Goal: Task Accomplishment & Management: Manage account settings

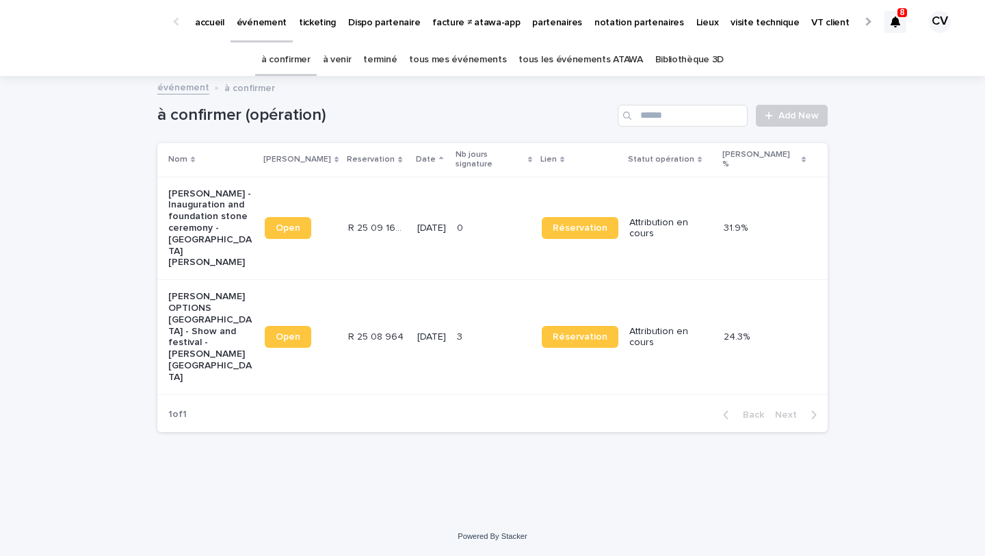
click at [233, 231] on p "[PERSON_NAME] - Inauguration and foundation stone ceremony - [GEOGRAPHIC_DATA][…" at bounding box center [211, 228] width 86 height 81
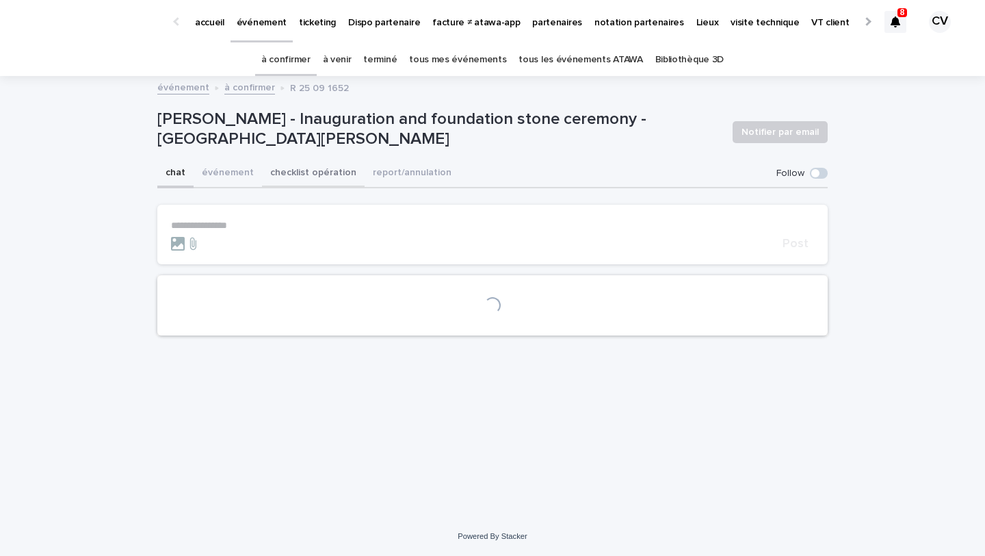
click at [300, 168] on button "checklist opération" at bounding box center [313, 173] width 103 height 29
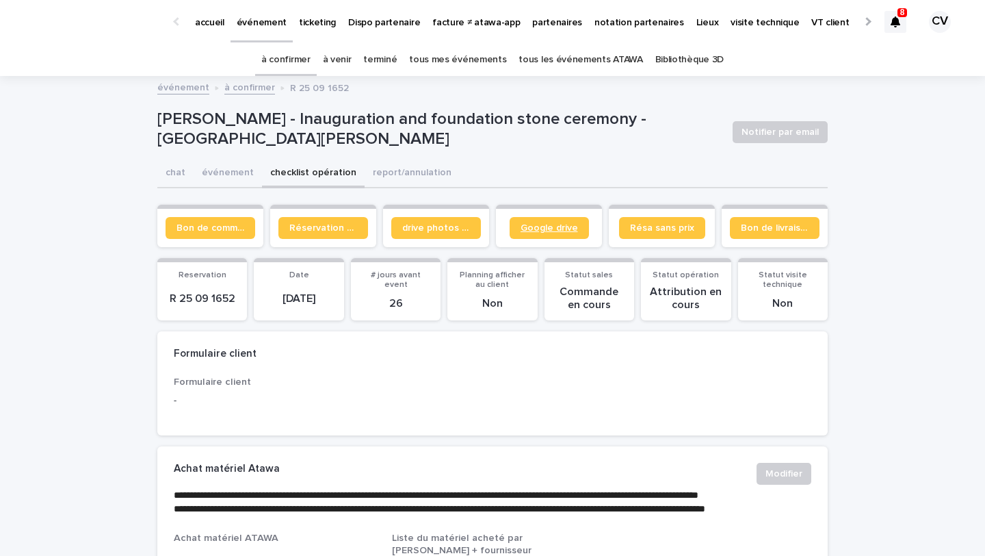
click at [547, 228] on span "Google drive" at bounding box center [549, 228] width 57 height 10
click at [300, 68] on link "à confirmer" at bounding box center [285, 60] width 49 height 32
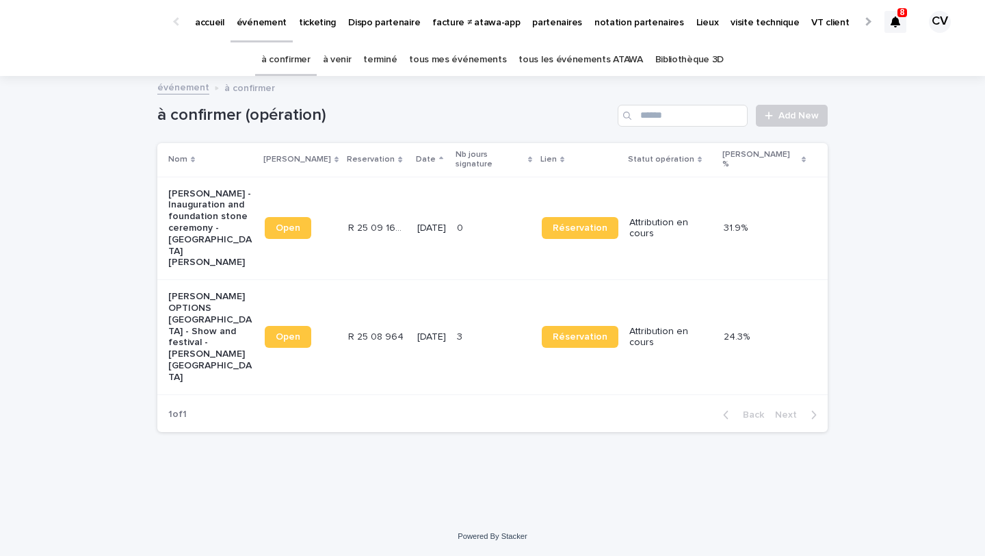
click at [207, 291] on p "[PERSON_NAME] OPTIONS [GEOGRAPHIC_DATA] - Show and festival - [PERSON_NAME][GEO…" at bounding box center [211, 337] width 86 height 92
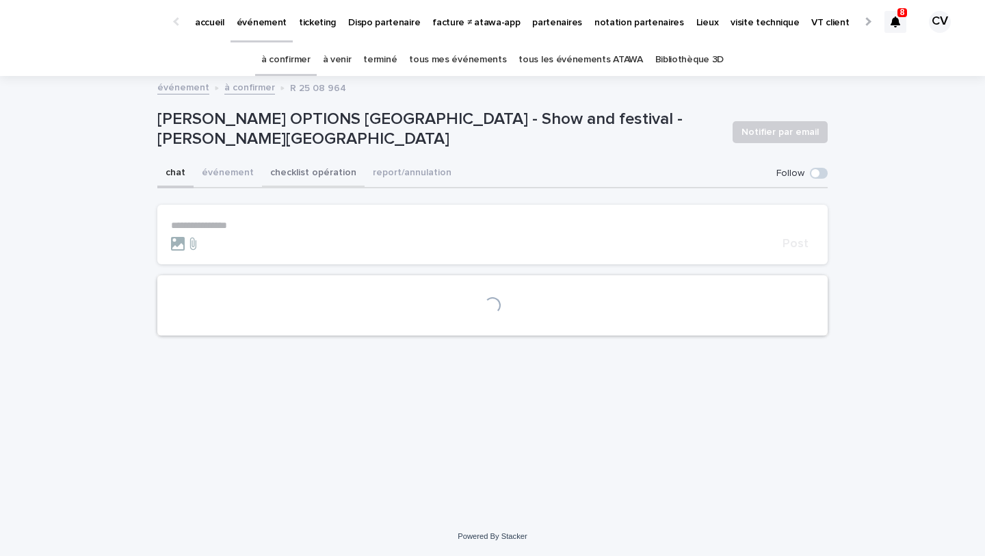
click at [338, 178] on button "checklist opération" at bounding box center [313, 173] width 103 height 29
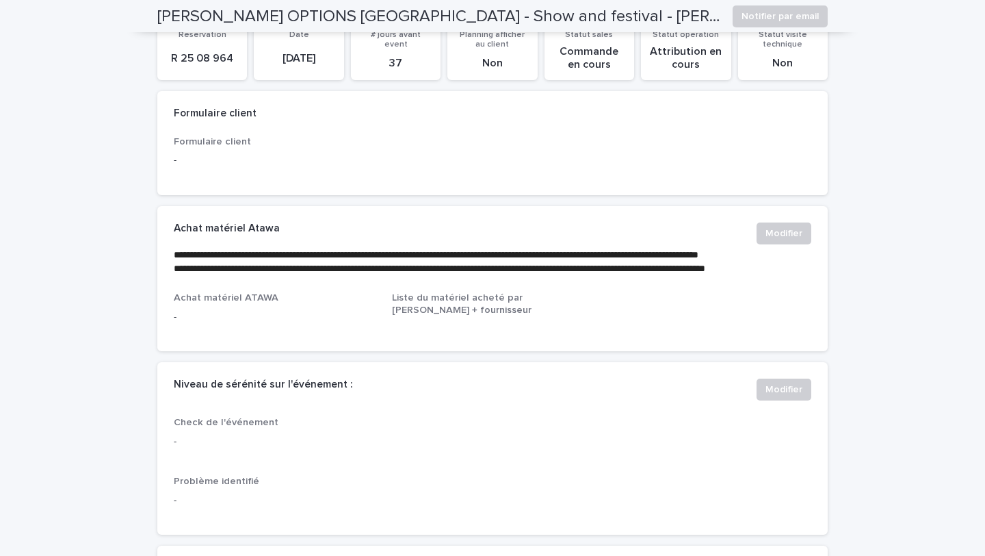
scroll to position [1, 0]
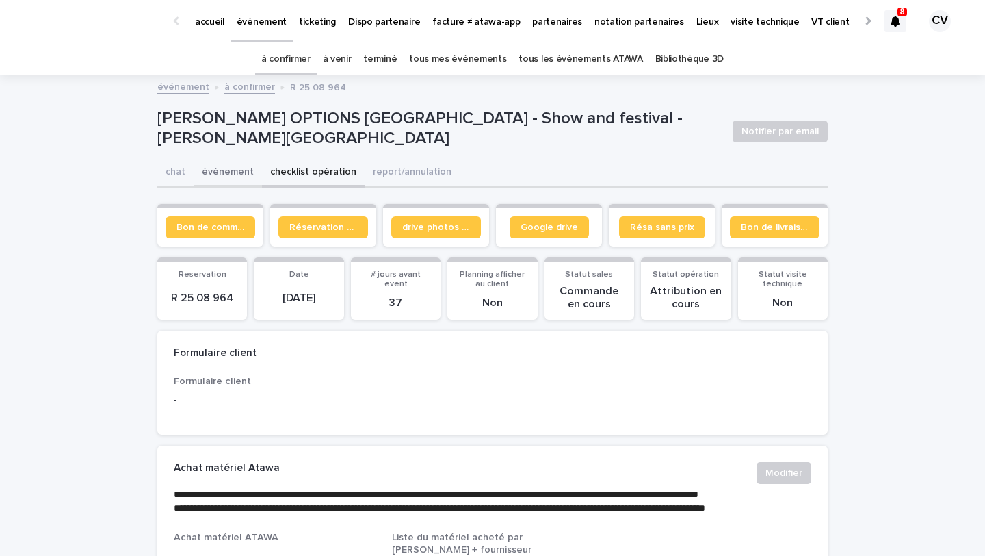
click at [225, 170] on button "événement" at bounding box center [228, 173] width 68 height 29
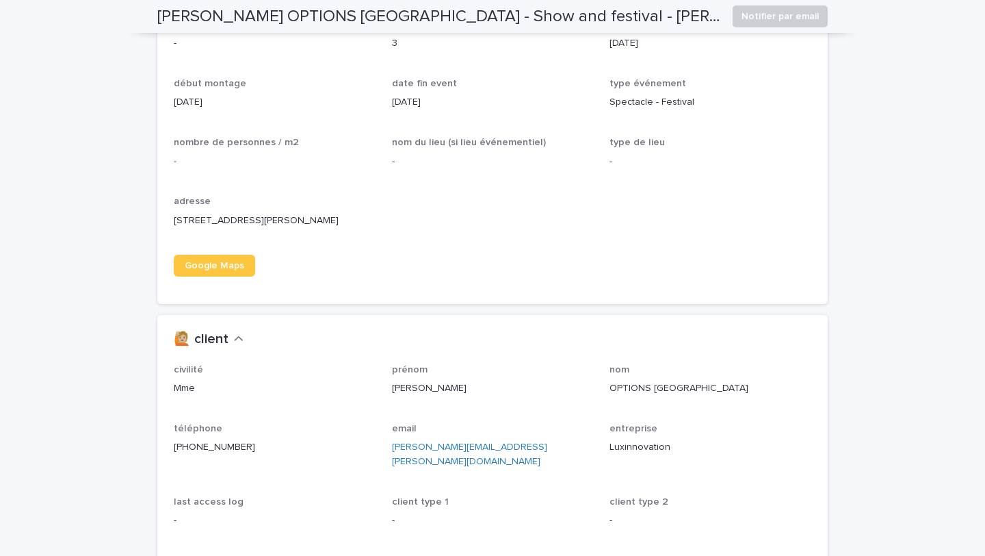
scroll to position [968, 0]
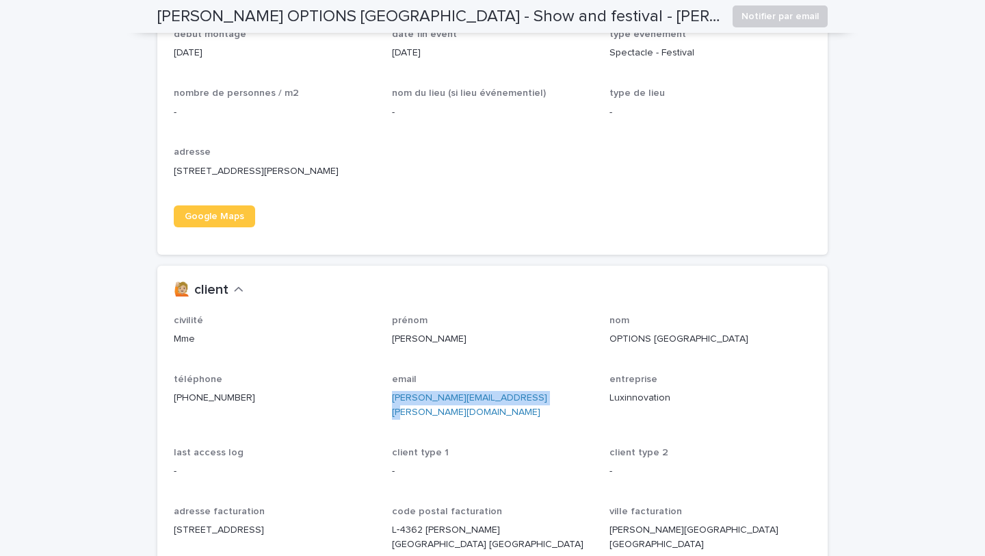
drag, startPoint x: 536, startPoint y: 414, endPoint x: 389, endPoint y: 408, distance: 147.9
click at [389, 408] on div "civilité Mme prénom [PERSON_NAME] nom OPTIONS LUXEMBOURG téléphone [PHONE_NUMBE…" at bounding box center [493, 468] width 638 height 307
copy link "[PERSON_NAME][EMAIL_ADDRESS][PERSON_NAME][DOMAIN_NAME]"
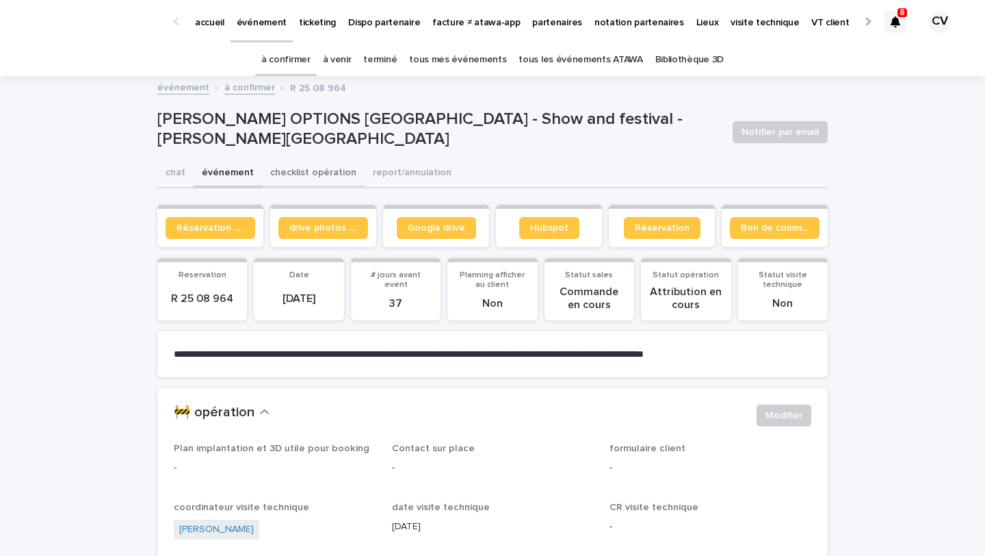
click at [315, 170] on button "checklist opération" at bounding box center [313, 173] width 103 height 29
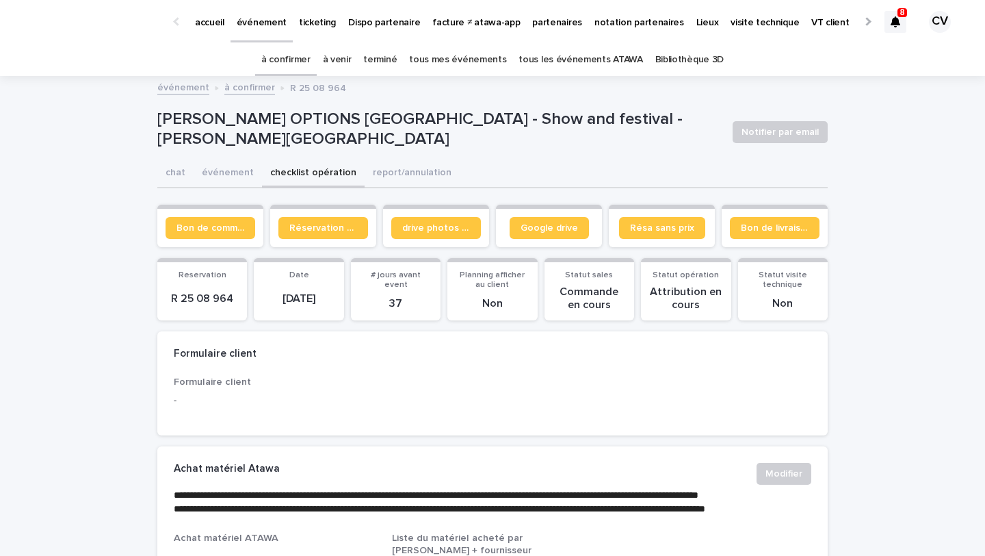
click at [302, 57] on link "à confirmer" at bounding box center [285, 60] width 49 height 32
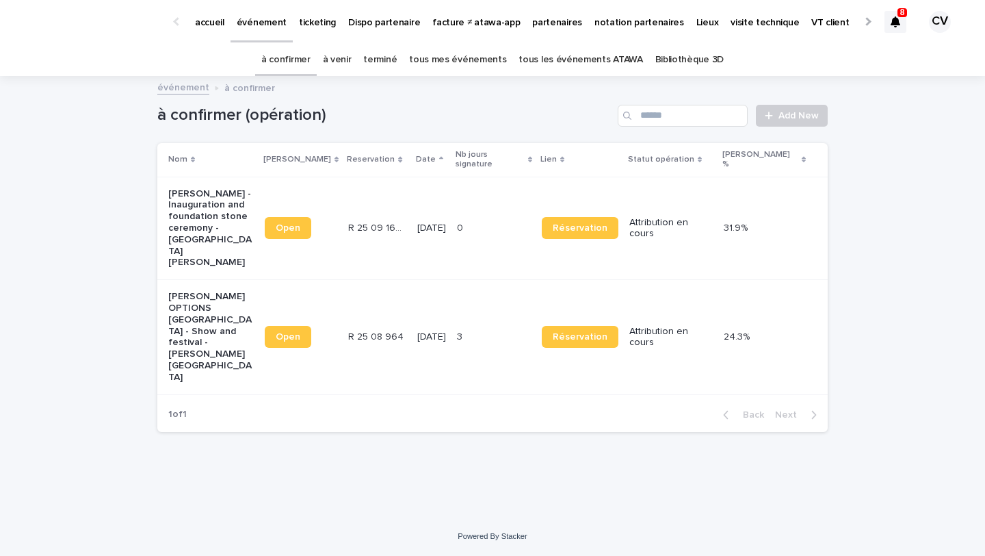
click at [218, 188] on p "[PERSON_NAME] - Inauguration and foundation stone ceremony - [GEOGRAPHIC_DATA][…" at bounding box center [211, 228] width 86 height 81
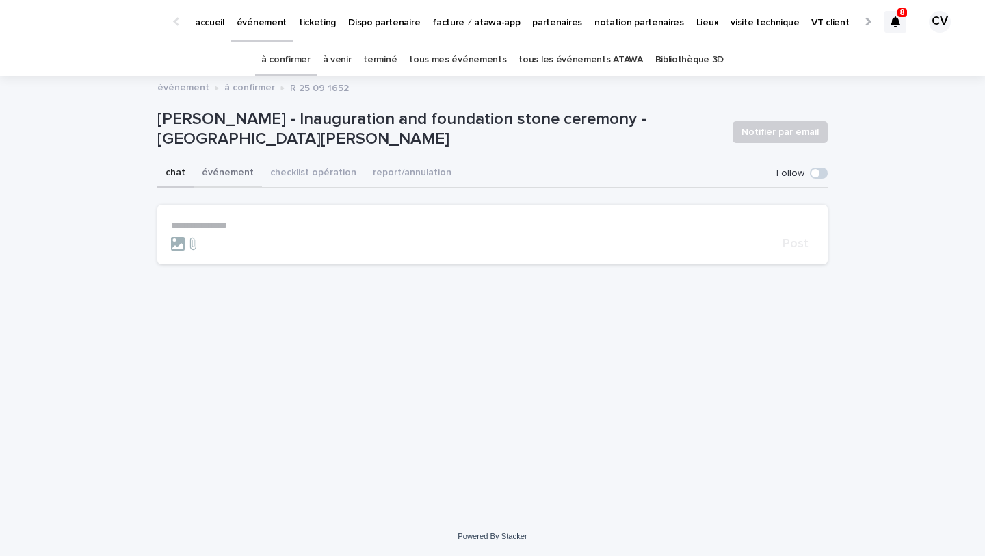
click at [231, 168] on button "événement" at bounding box center [228, 173] width 68 height 29
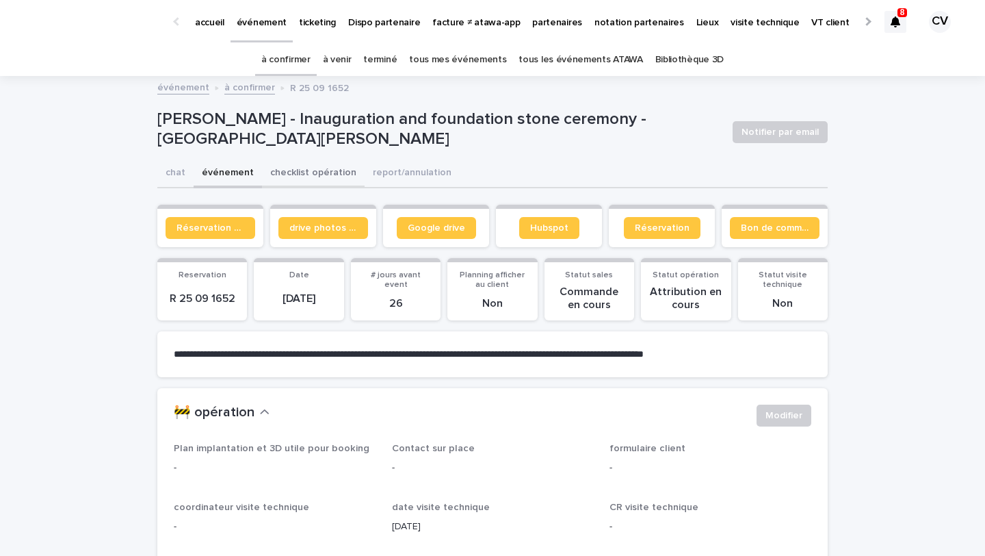
click at [324, 172] on button "checklist opération" at bounding box center [313, 173] width 103 height 29
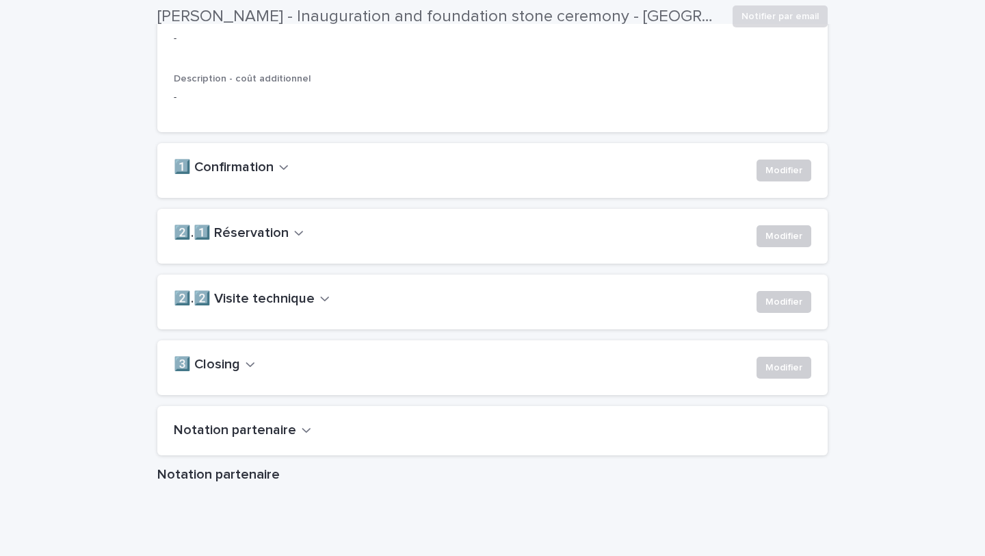
scroll to position [907, 0]
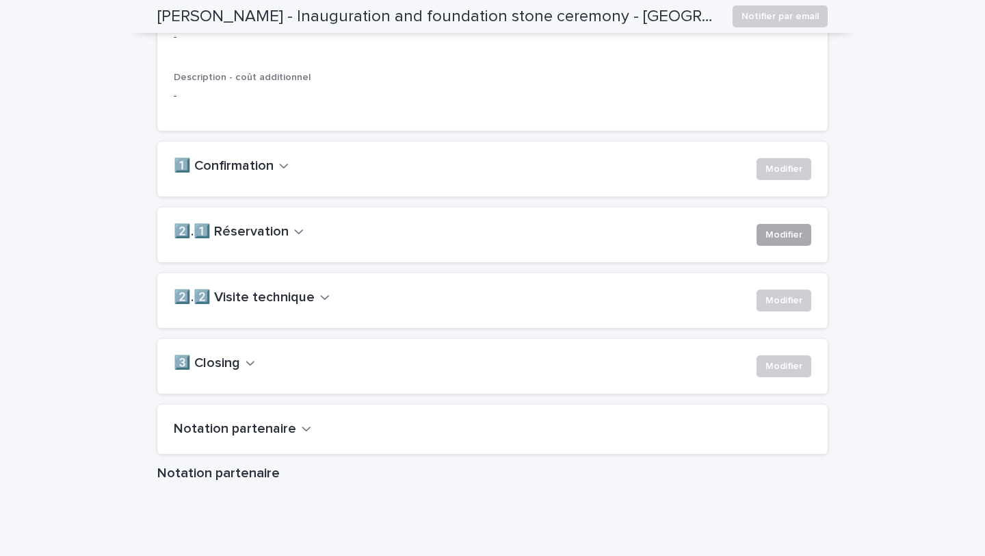
click at [787, 242] on span "Modifier" at bounding box center [784, 235] width 37 height 14
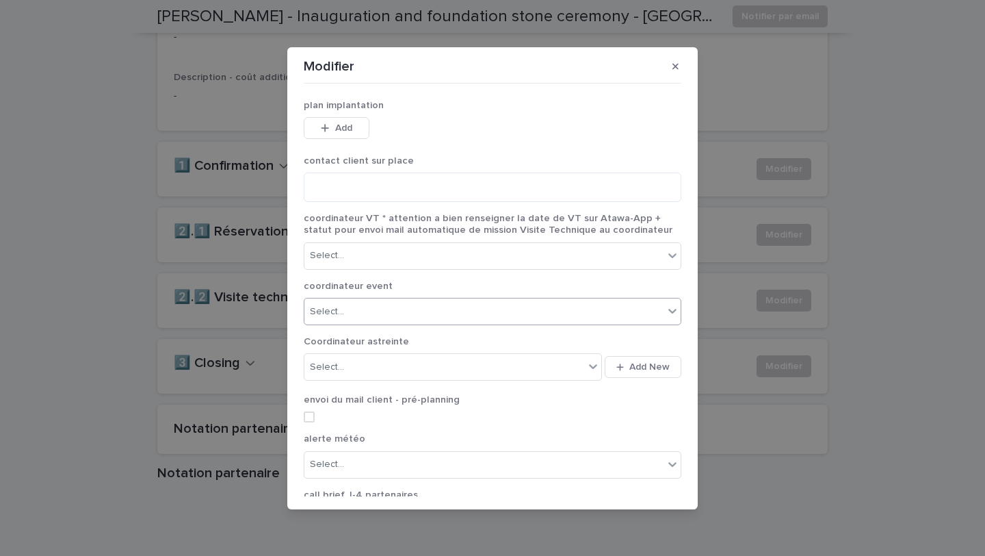
click at [405, 317] on div "Select..." at bounding box center [483, 311] width 359 height 23
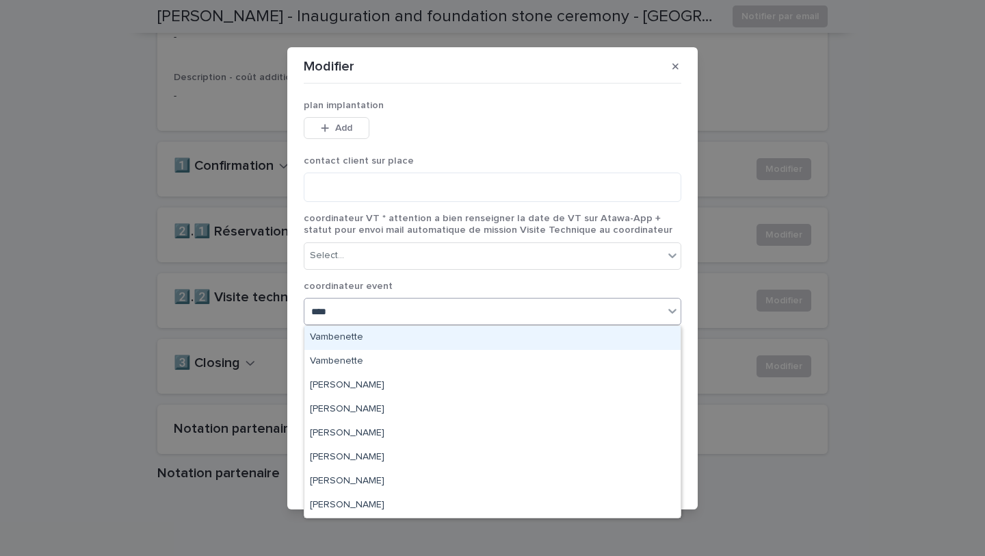
type input "*****"
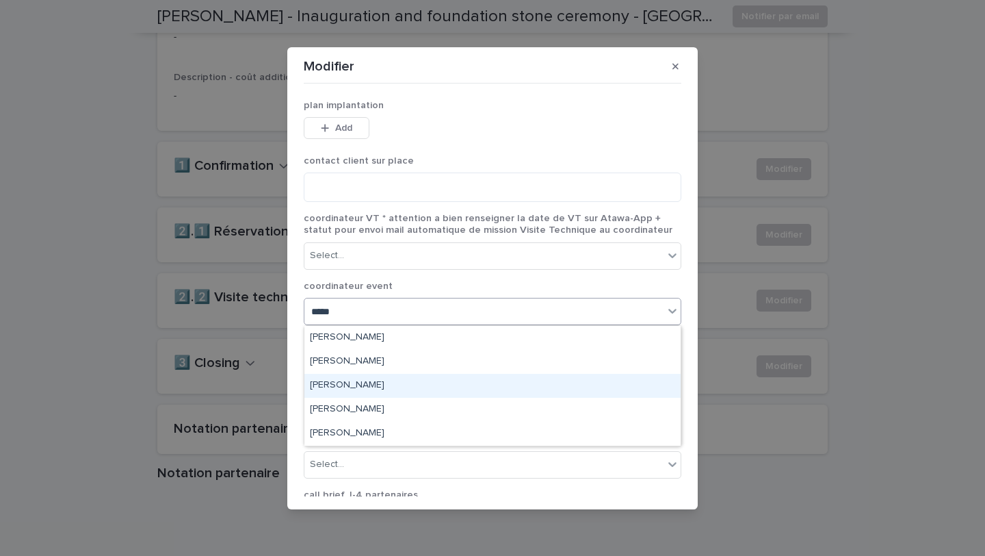
click at [419, 393] on div "[PERSON_NAME]" at bounding box center [492, 386] width 376 height 24
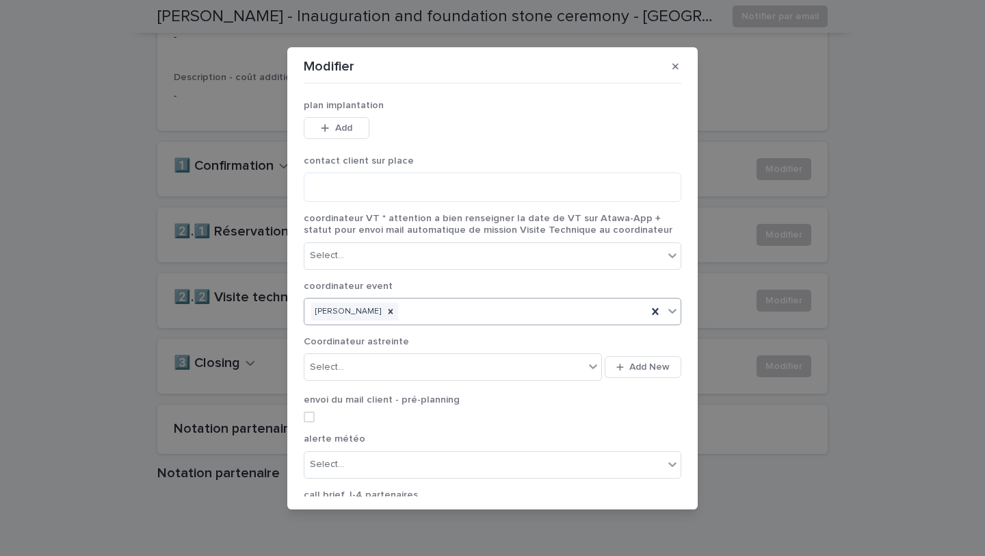
scroll to position [155, 0]
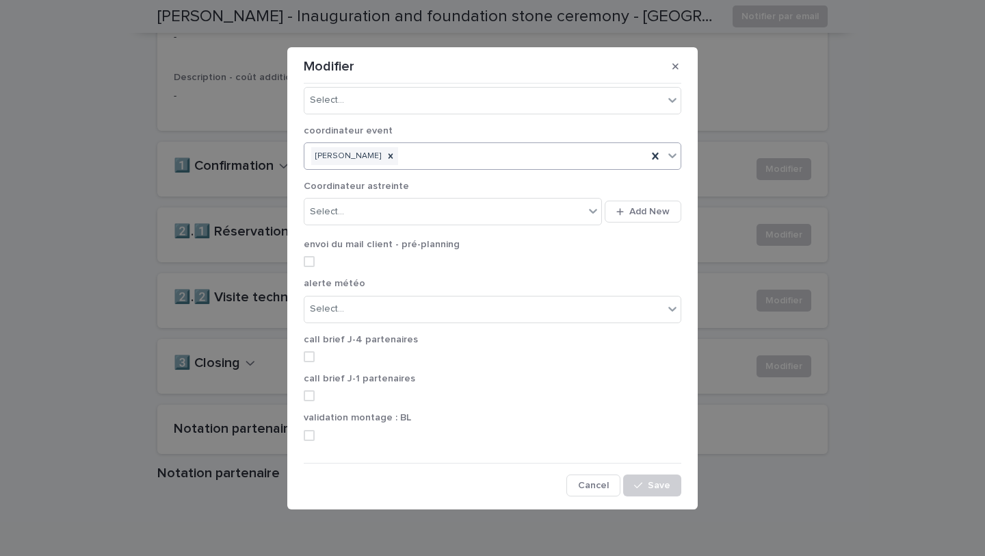
click at [652, 496] on section "Modifier plan implantation This file cannot be opened Download File Add contact…" at bounding box center [492, 278] width 411 height 462
click at [655, 488] on span "Save" at bounding box center [659, 485] width 23 height 10
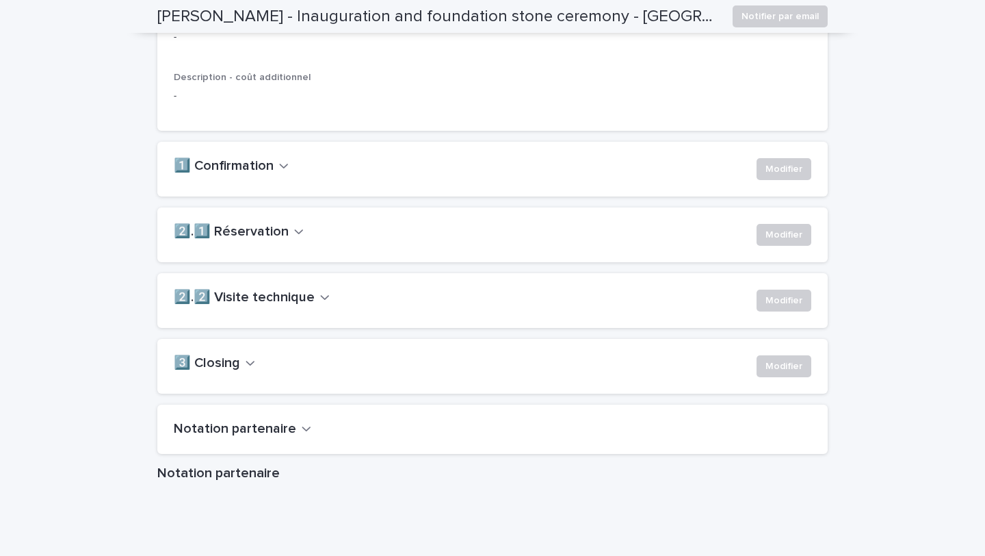
scroll to position [0, 0]
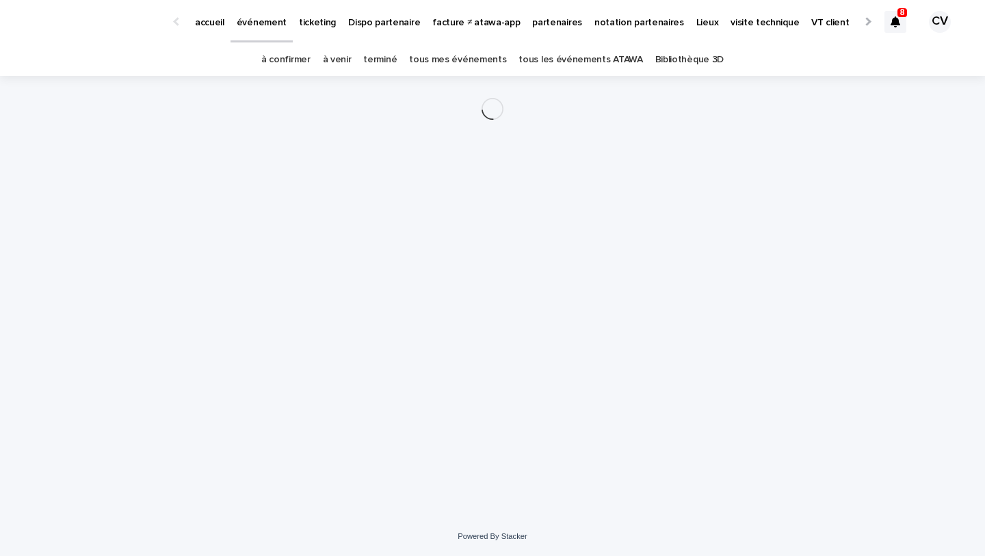
click at [287, 60] on link "à confirmer" at bounding box center [285, 60] width 49 height 32
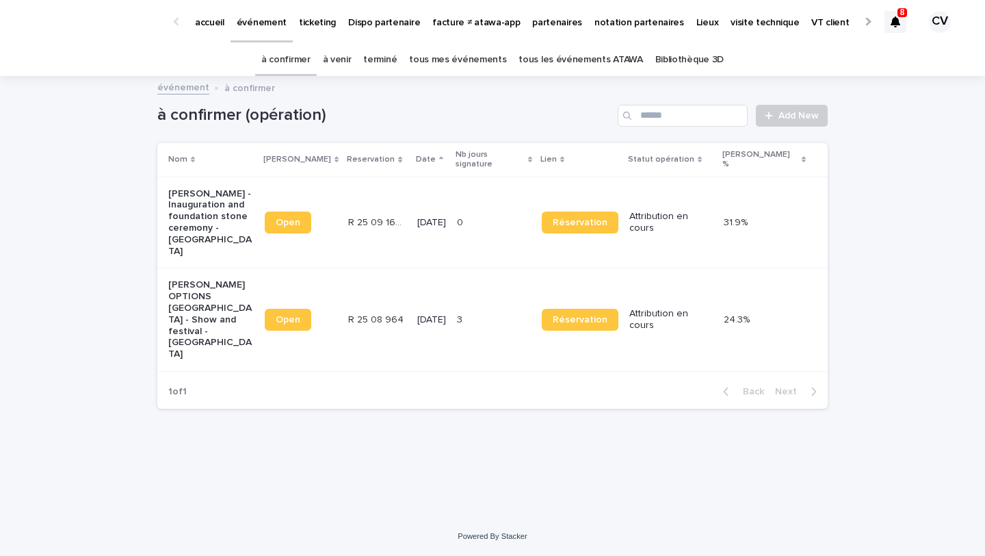
click at [203, 320] on div "[PERSON_NAME] OPTIONS [GEOGRAPHIC_DATA] - Show and festival - [PERSON_NAME][GEO…" at bounding box center [211, 320] width 86 height 92
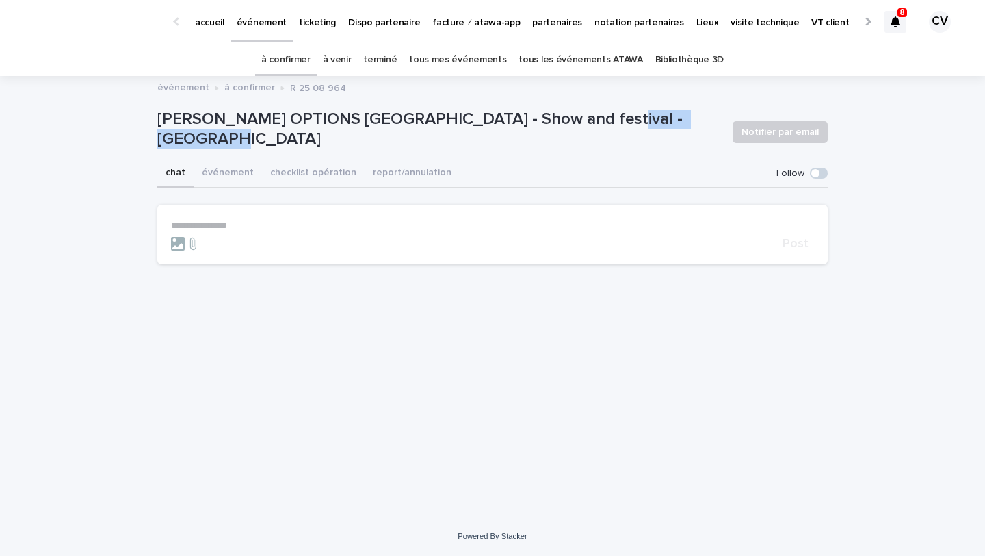
drag, startPoint x: 725, startPoint y: 133, endPoint x: 608, endPoint y: 125, distance: 117.2
click at [608, 125] on div "Marta Martins OPTIONS LUXEMBOURG - Show and festival - Esch-sur-Alzette Notifie…" at bounding box center [492, 132] width 671 height 55
copy p "Esch-sur-Alzette"
